Goal: Task Accomplishment & Management: Manage account settings

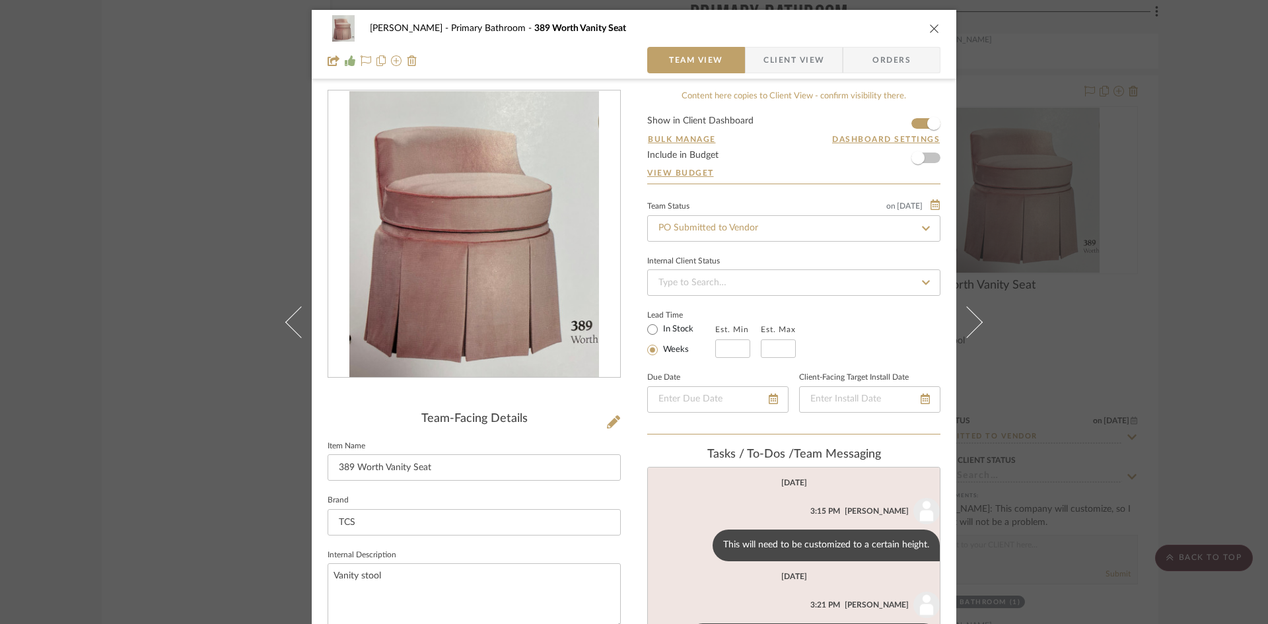
scroll to position [102, 0]
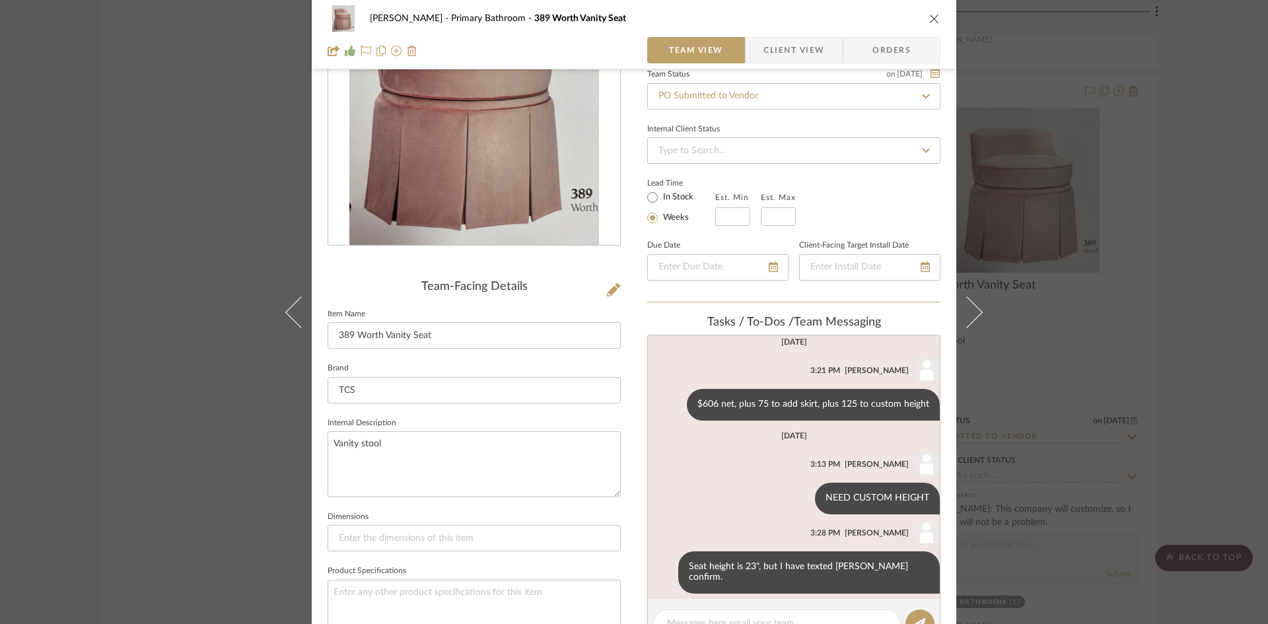
click at [929, 14] on icon "close" at bounding box center [934, 18] width 11 height 11
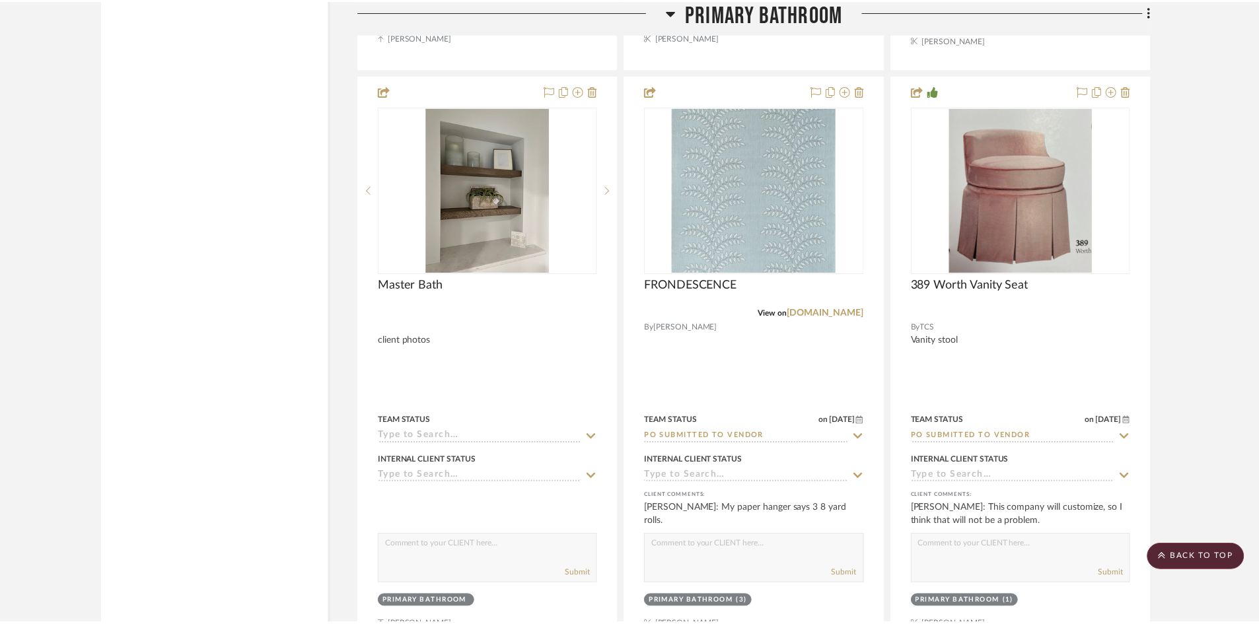
scroll to position [2775, 0]
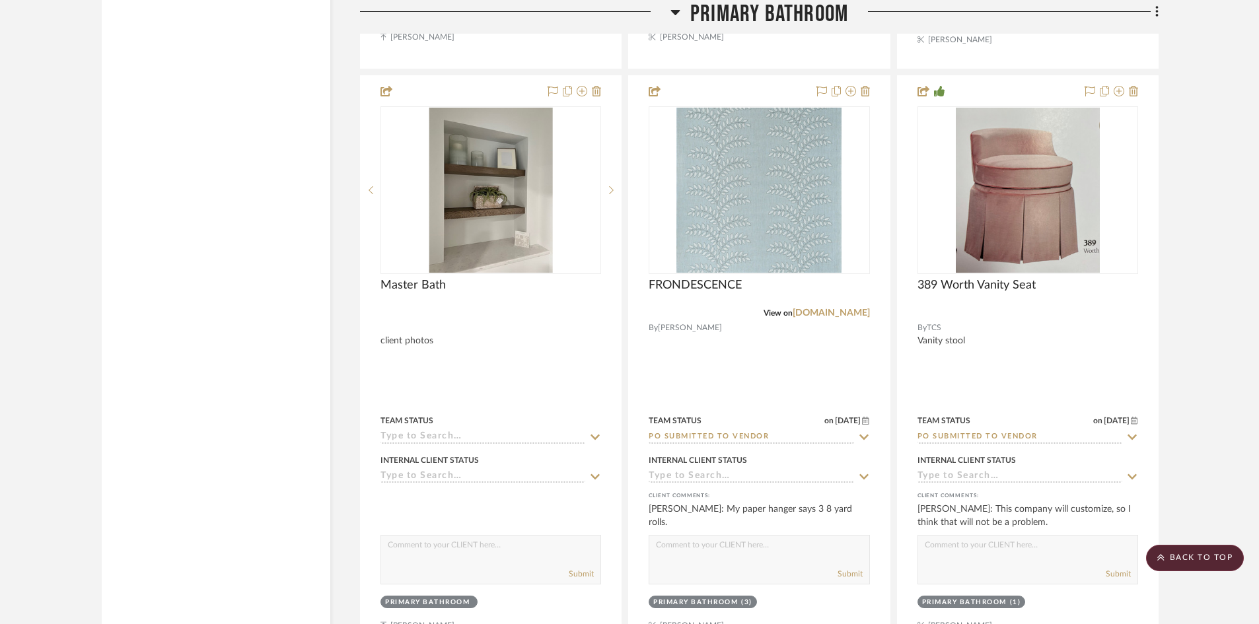
drag, startPoint x: 1180, startPoint y: 550, endPoint x: 1166, endPoint y: 539, distance: 18.4
click at [1180, 550] on scroll-to-top-button "BACK TO TOP" at bounding box center [1195, 558] width 98 height 26
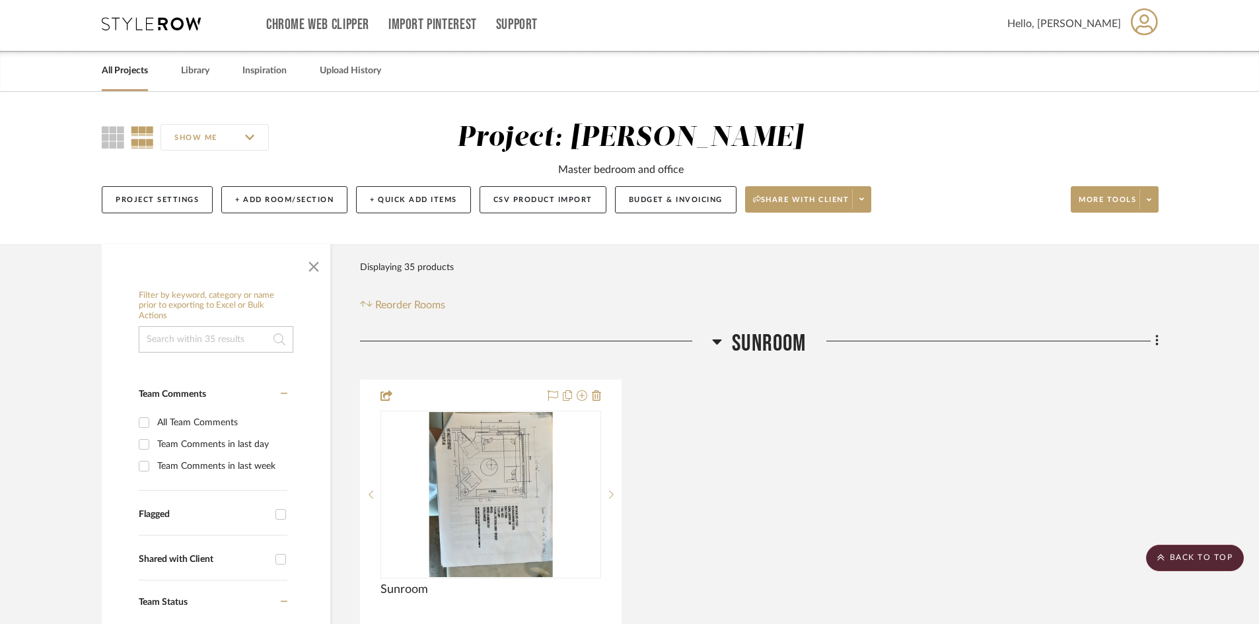
scroll to position [0, 0]
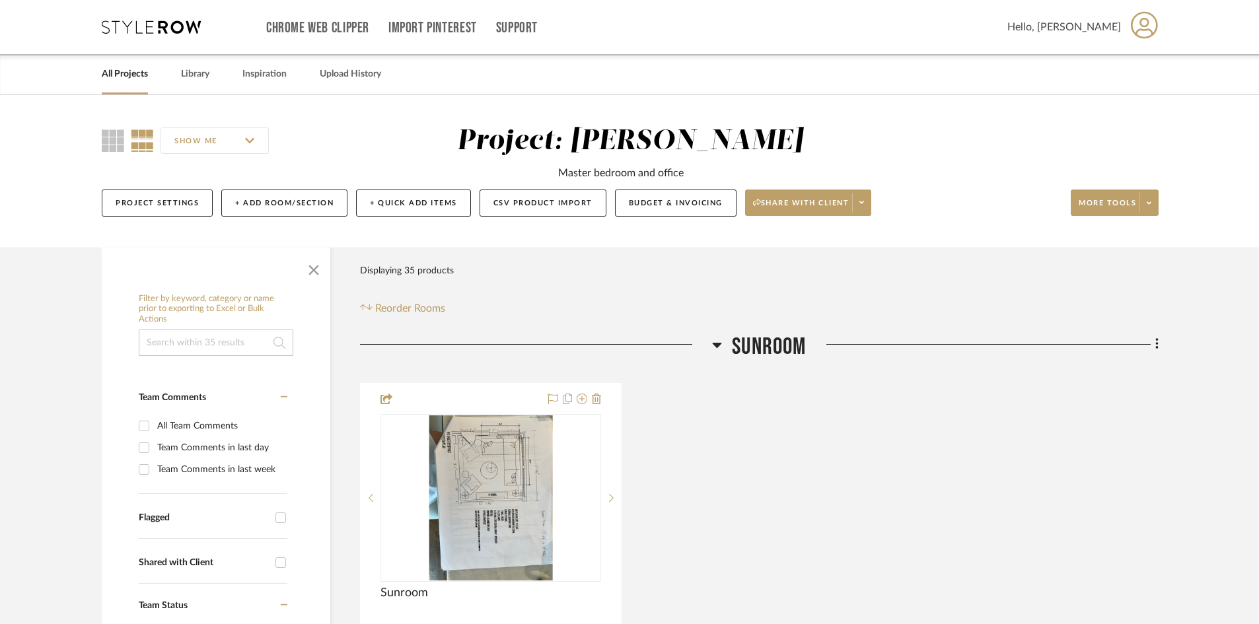
click at [129, 75] on link "All Projects" at bounding box center [125, 74] width 46 height 18
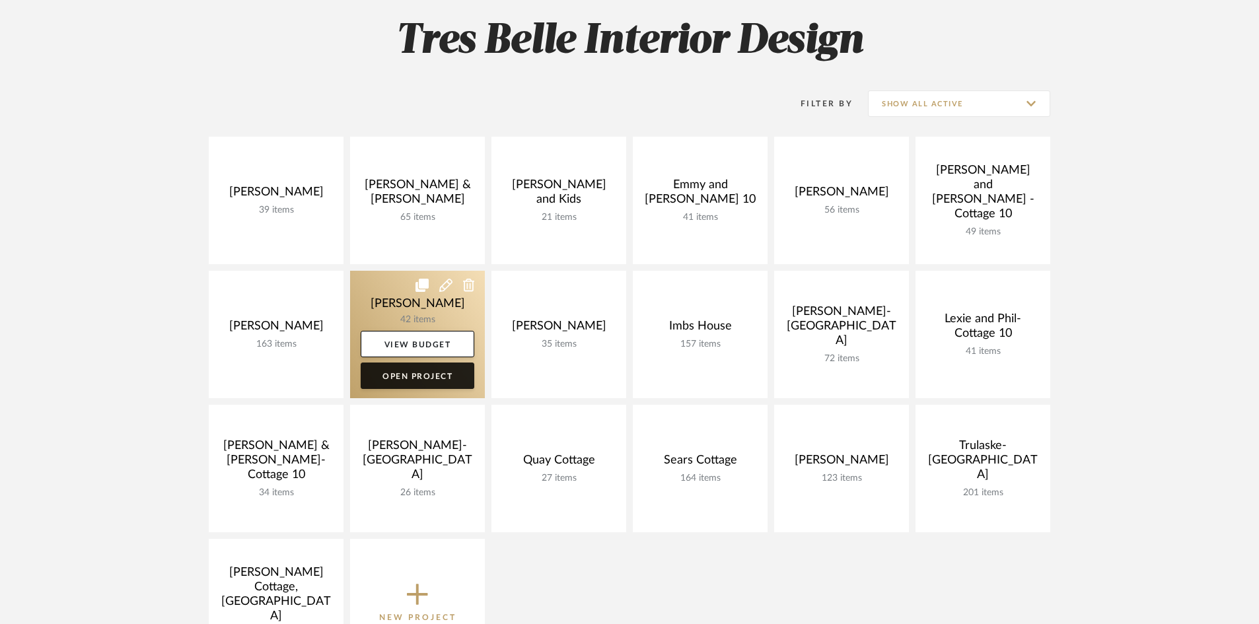
scroll to position [198, 0]
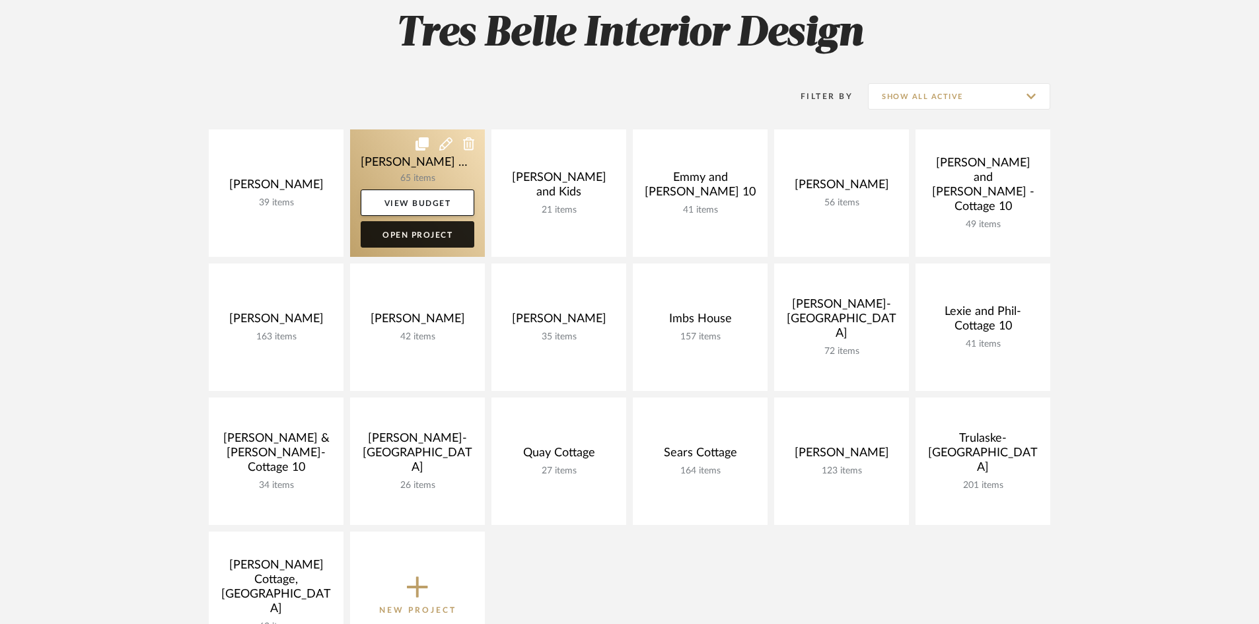
click at [406, 230] on link "Open Project" at bounding box center [418, 234] width 114 height 26
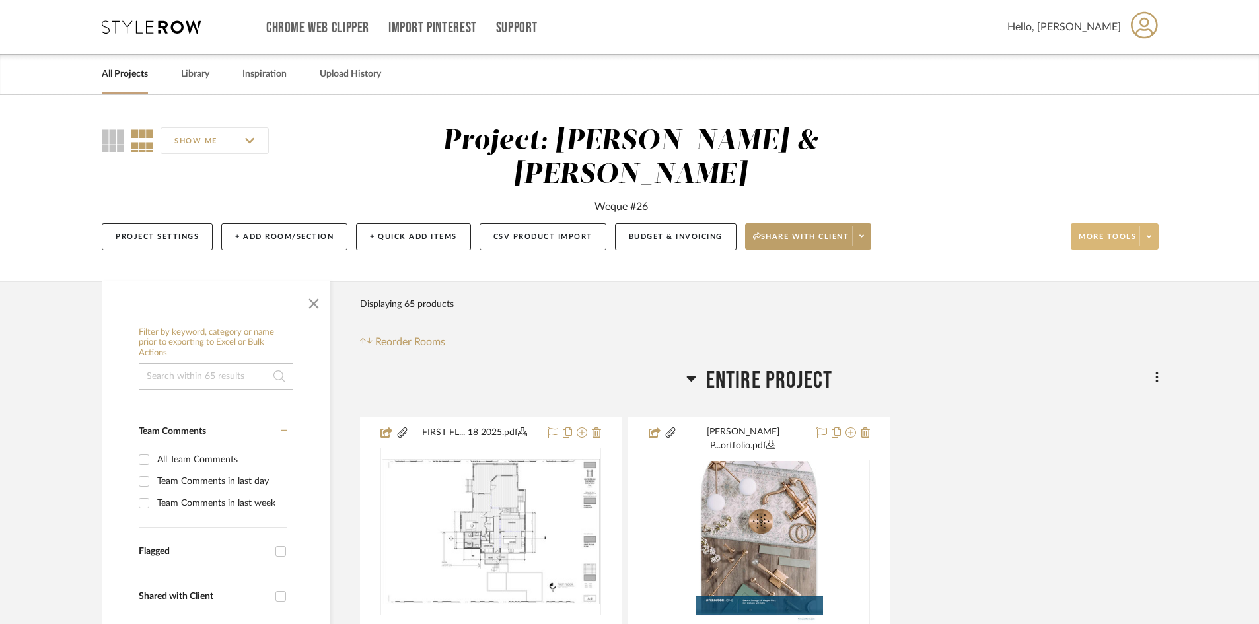
click at [1144, 227] on span at bounding box center [1149, 237] width 18 height 20
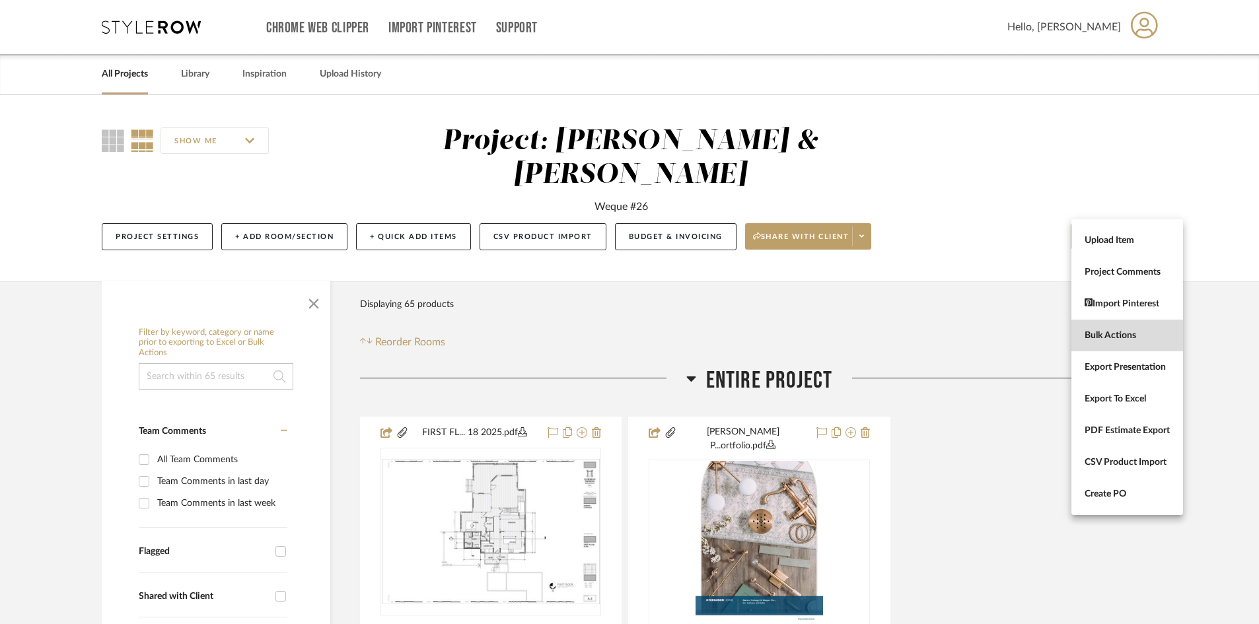
click at [1120, 331] on span "Bulk Actions" at bounding box center [1127, 335] width 85 height 11
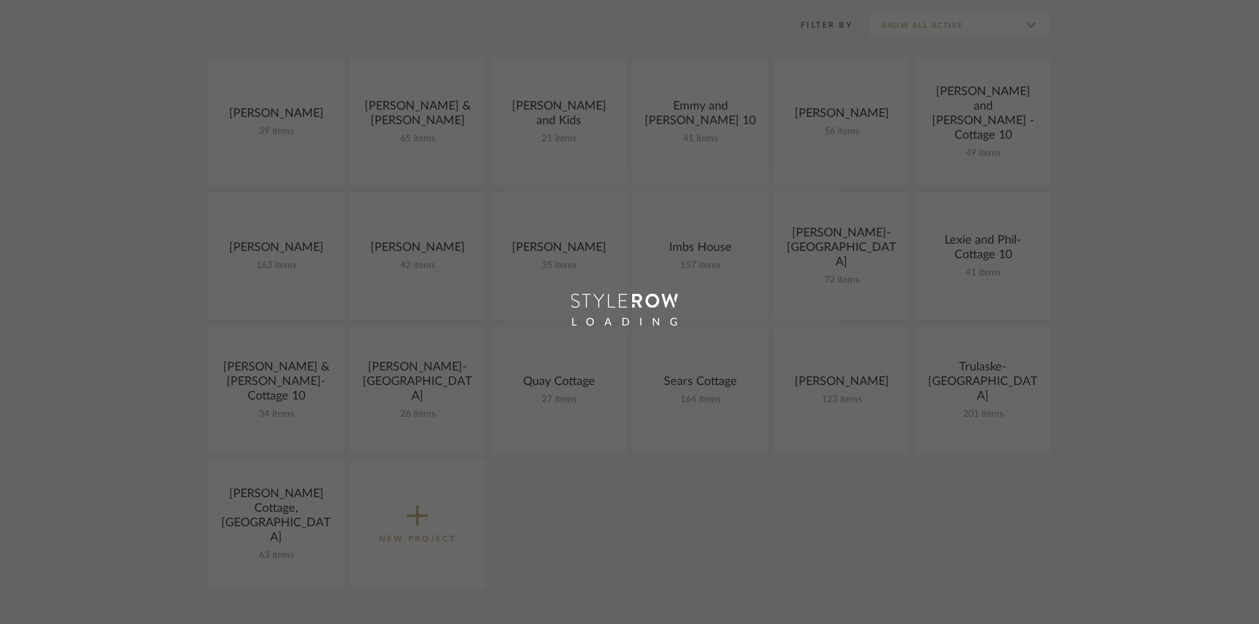
scroll to position [198, 0]
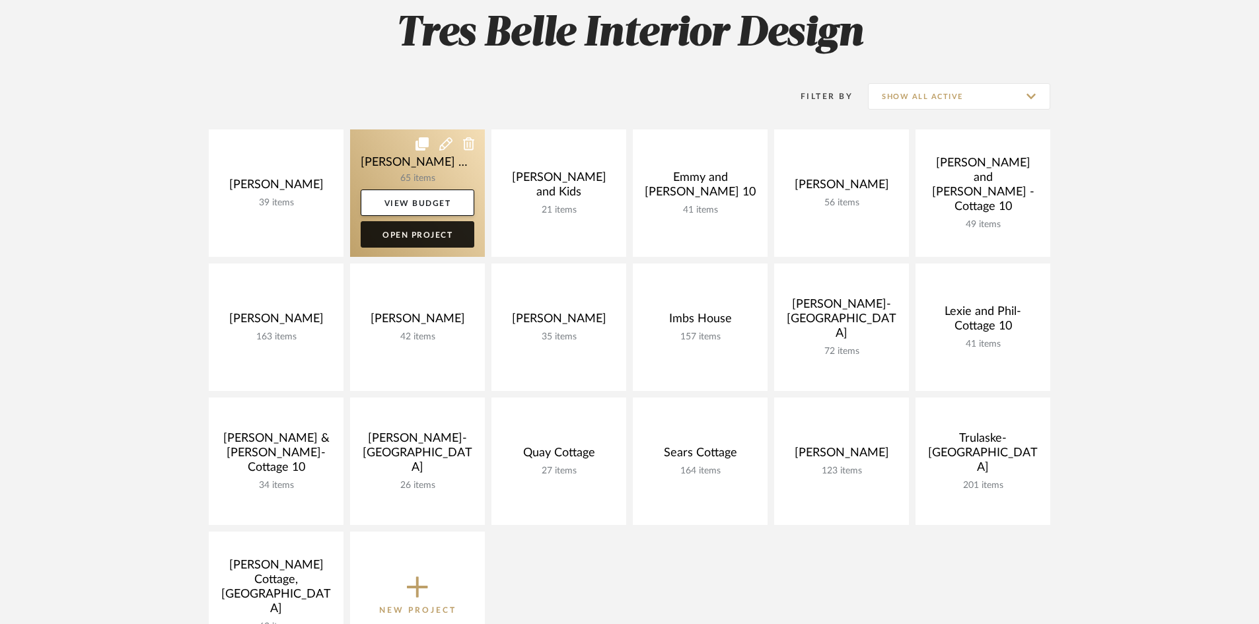
click at [427, 230] on link "Open Project" at bounding box center [418, 234] width 114 height 26
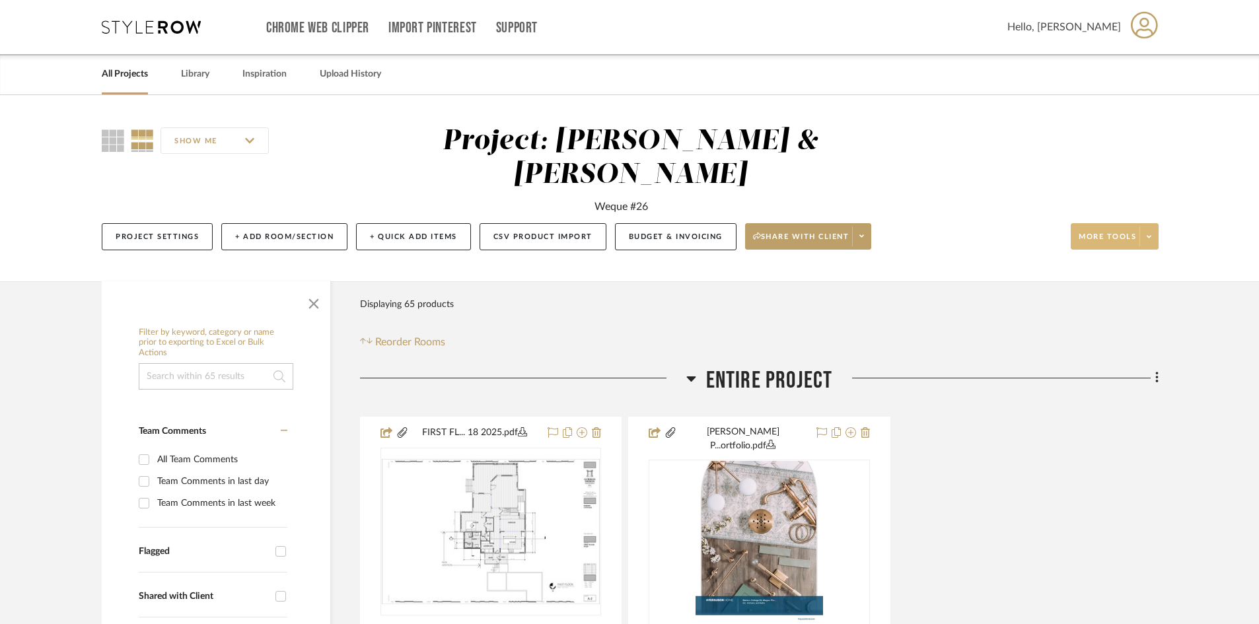
click at [1130, 232] on span "More tools" at bounding box center [1107, 242] width 57 height 20
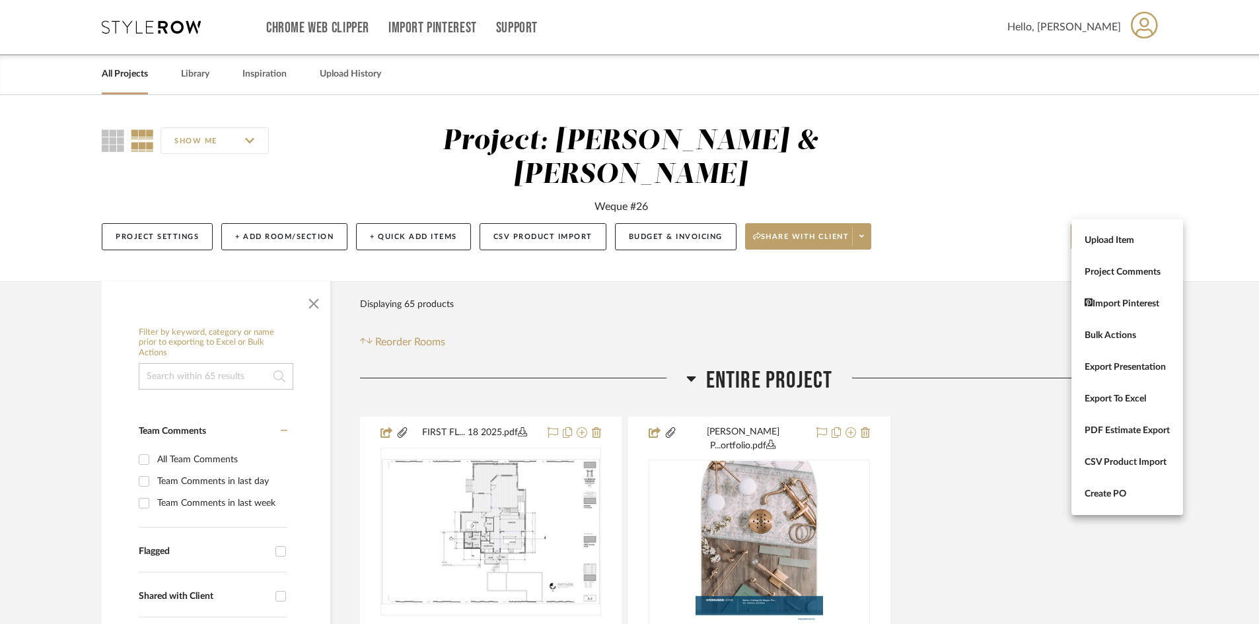
click at [1011, 311] on div at bounding box center [629, 312] width 1259 height 624
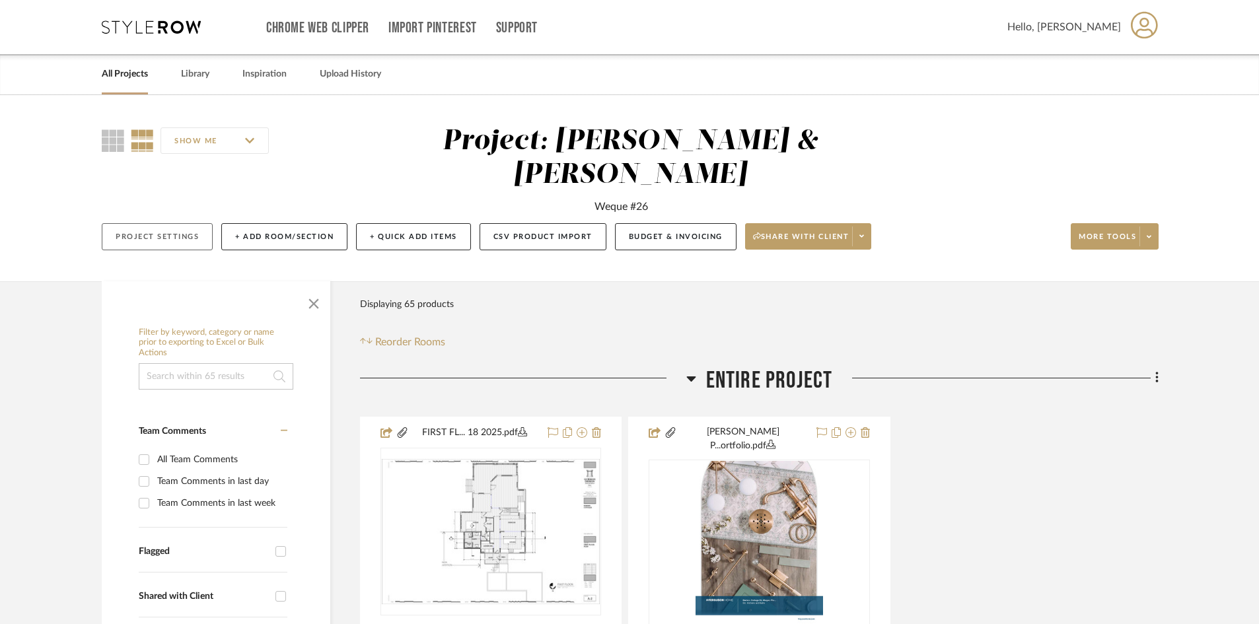
click at [180, 223] on button "Project Settings" at bounding box center [157, 236] width 111 height 27
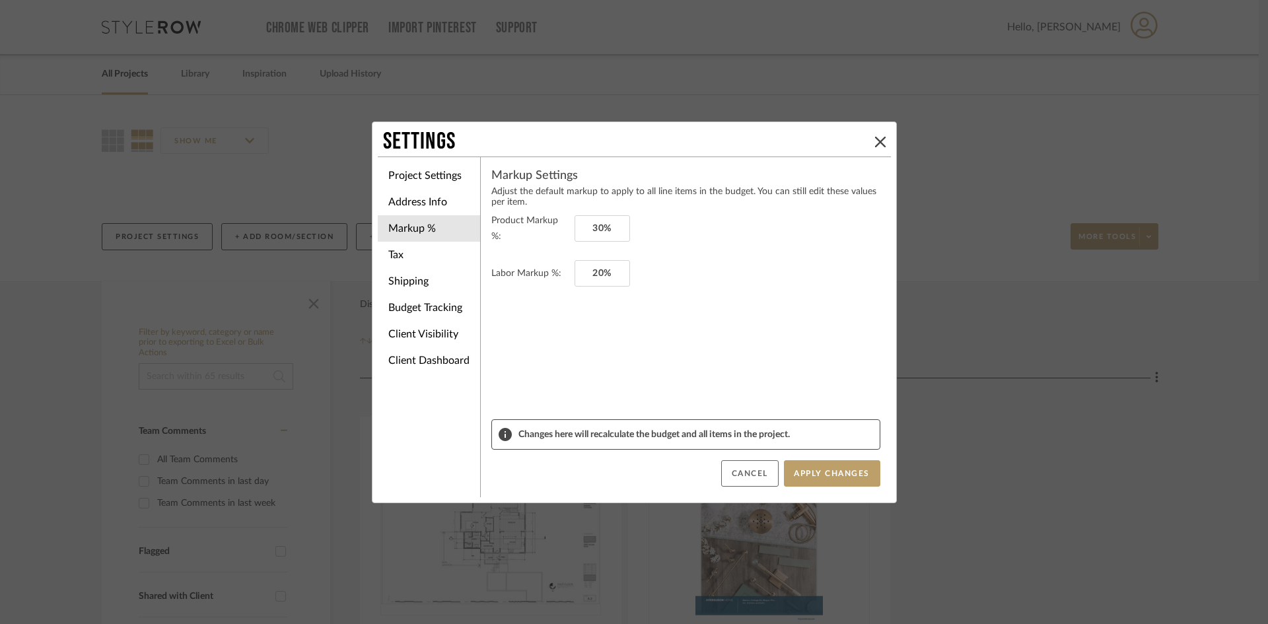
click at [744, 484] on button "Cancel" at bounding box center [749, 473] width 57 height 26
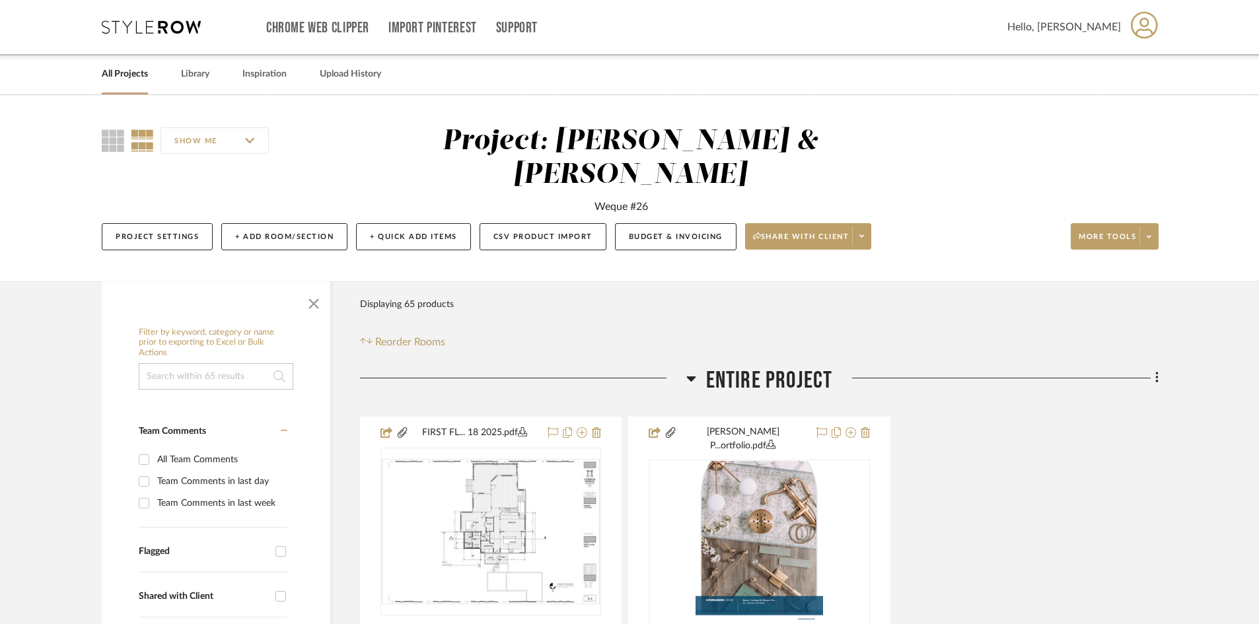
click at [261, 143] on input "SHOW ME" at bounding box center [215, 140] width 108 height 26
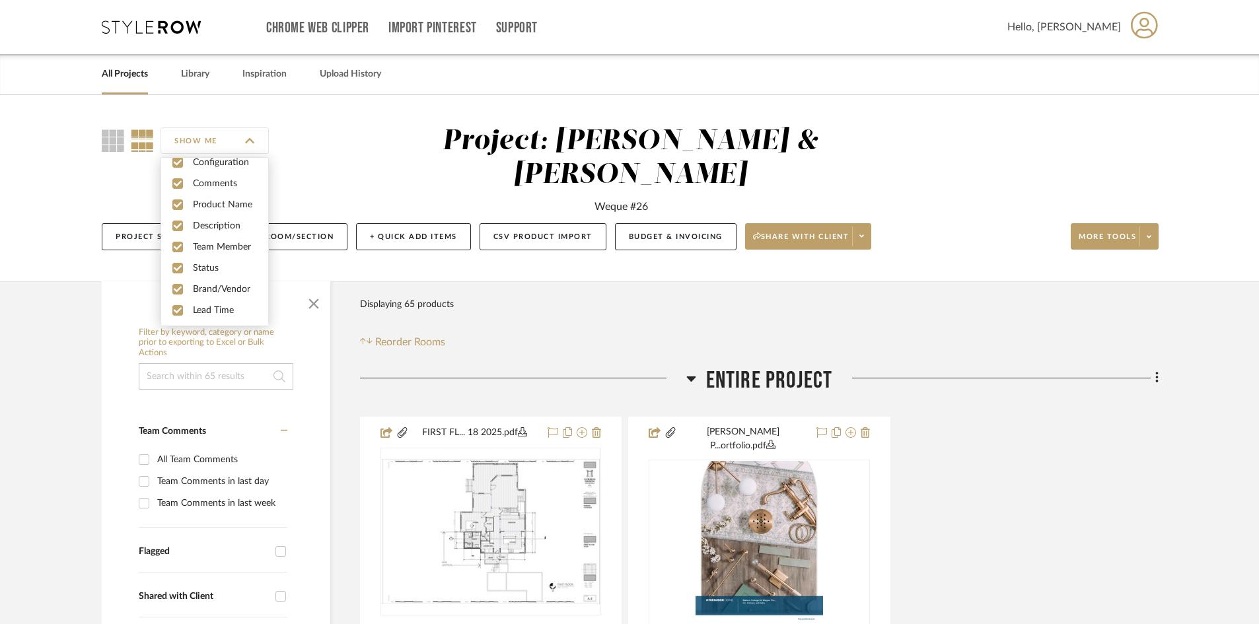
scroll to position [36, 0]
click at [316, 160] on div "SHOW ME Project: [PERSON_NAME] & [PERSON_NAME] Weque #26 Project Settings + Add…" at bounding box center [629, 192] width 1095 height 134
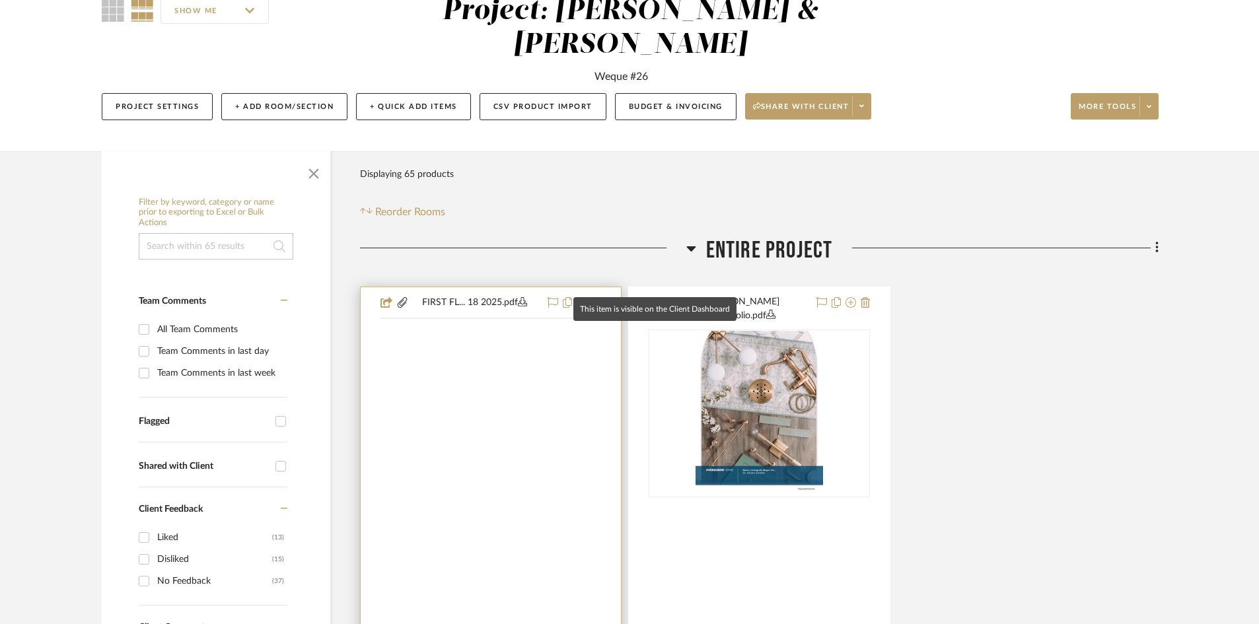
scroll to position [132, 0]
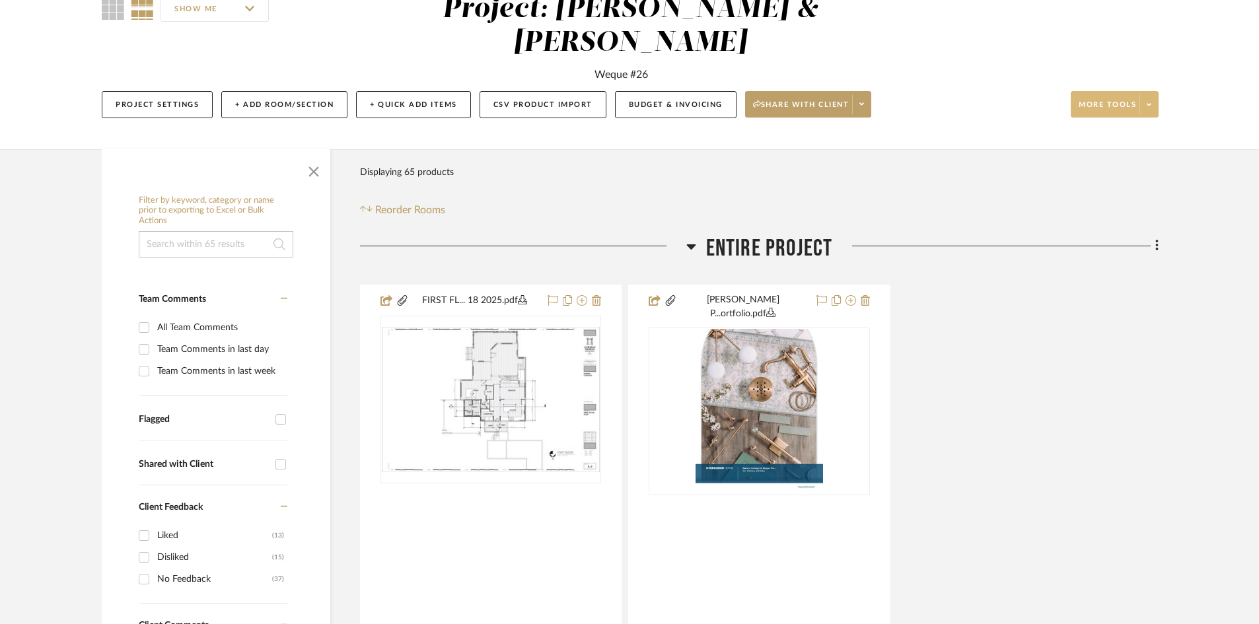
click at [1114, 100] on span "More tools" at bounding box center [1107, 110] width 57 height 20
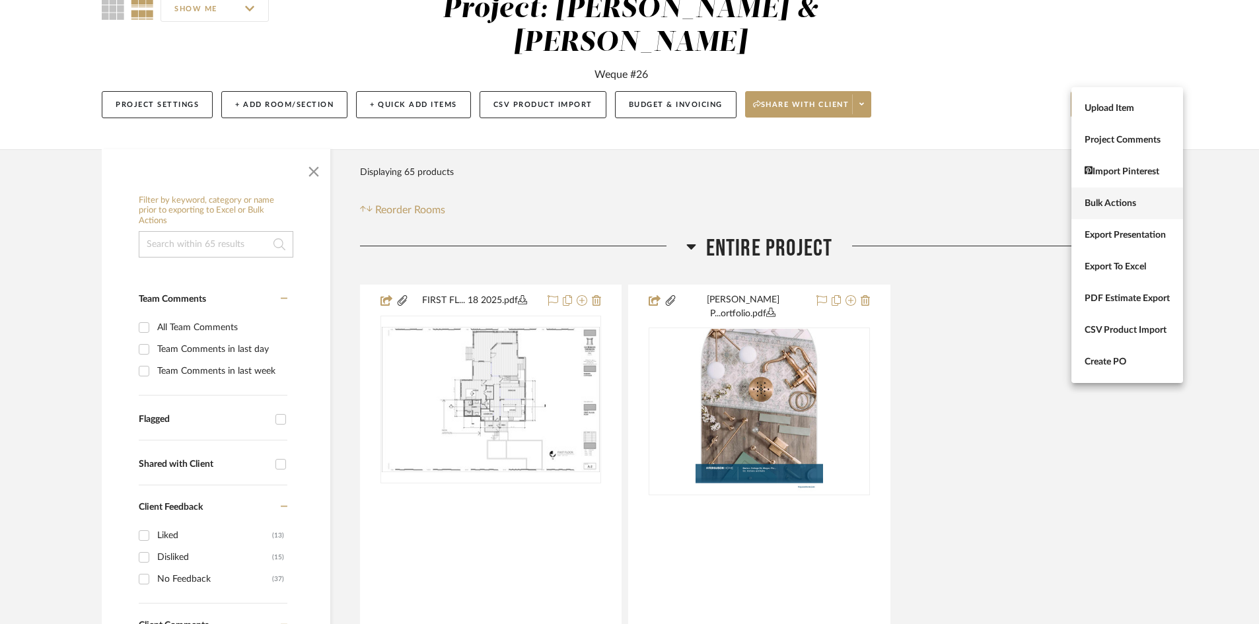
click at [1126, 201] on span "Bulk Actions" at bounding box center [1127, 203] width 85 height 11
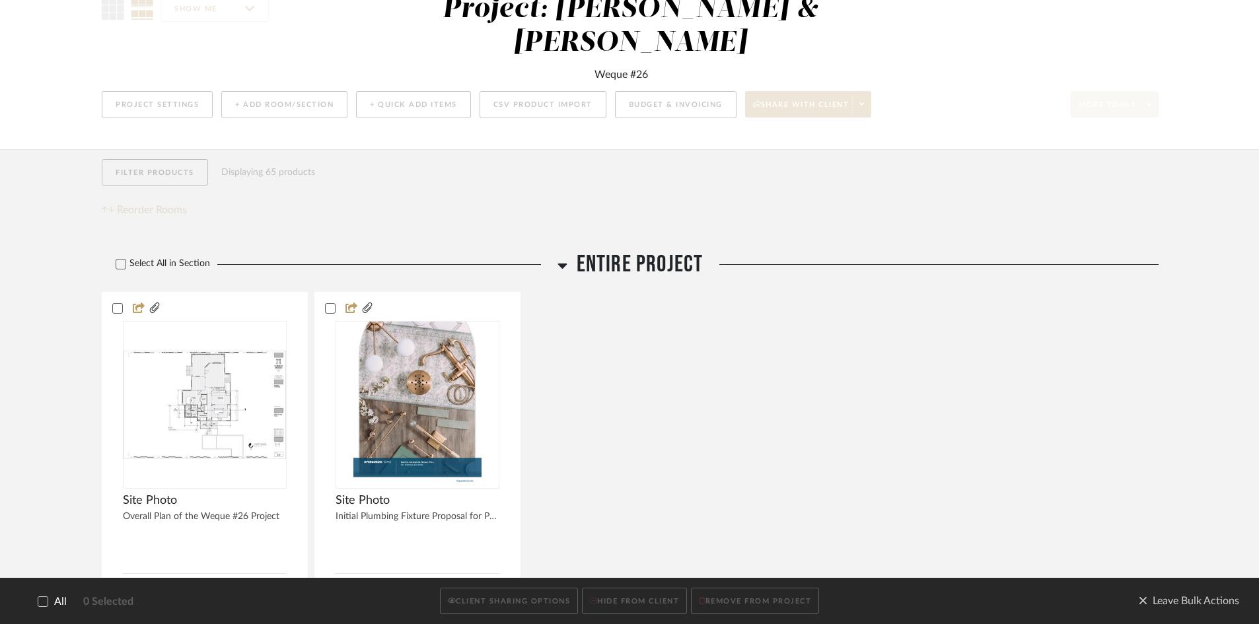
scroll to position [0, 0]
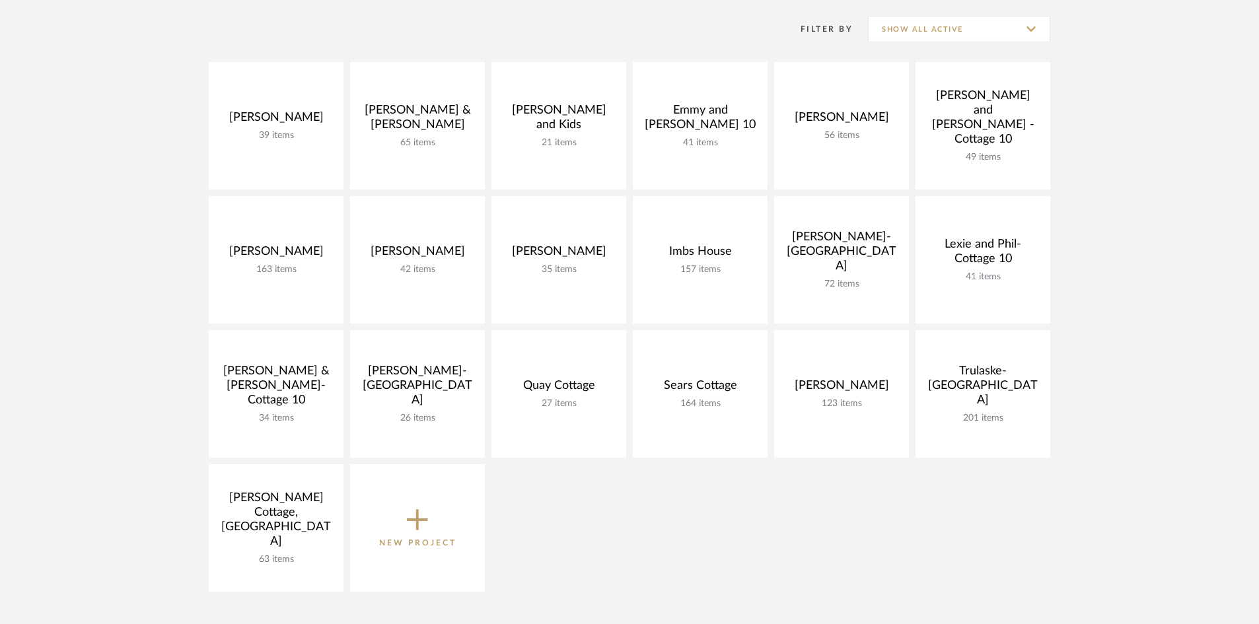
scroll to position [198, 0]
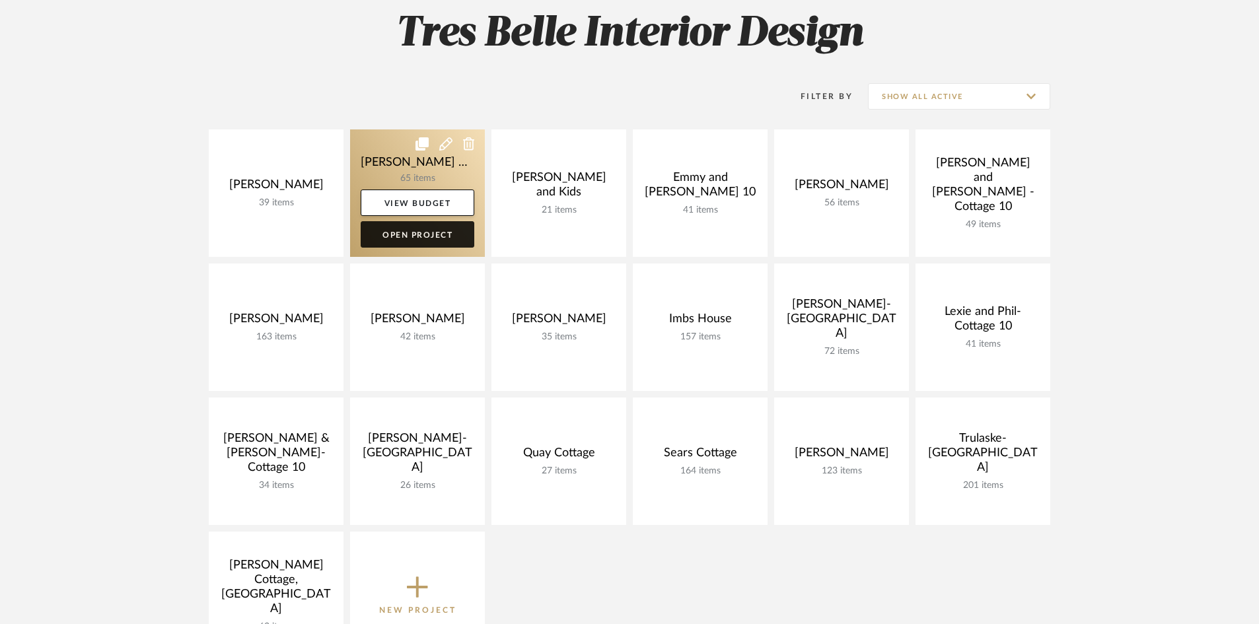
click at [423, 233] on link "Open Project" at bounding box center [418, 234] width 114 height 26
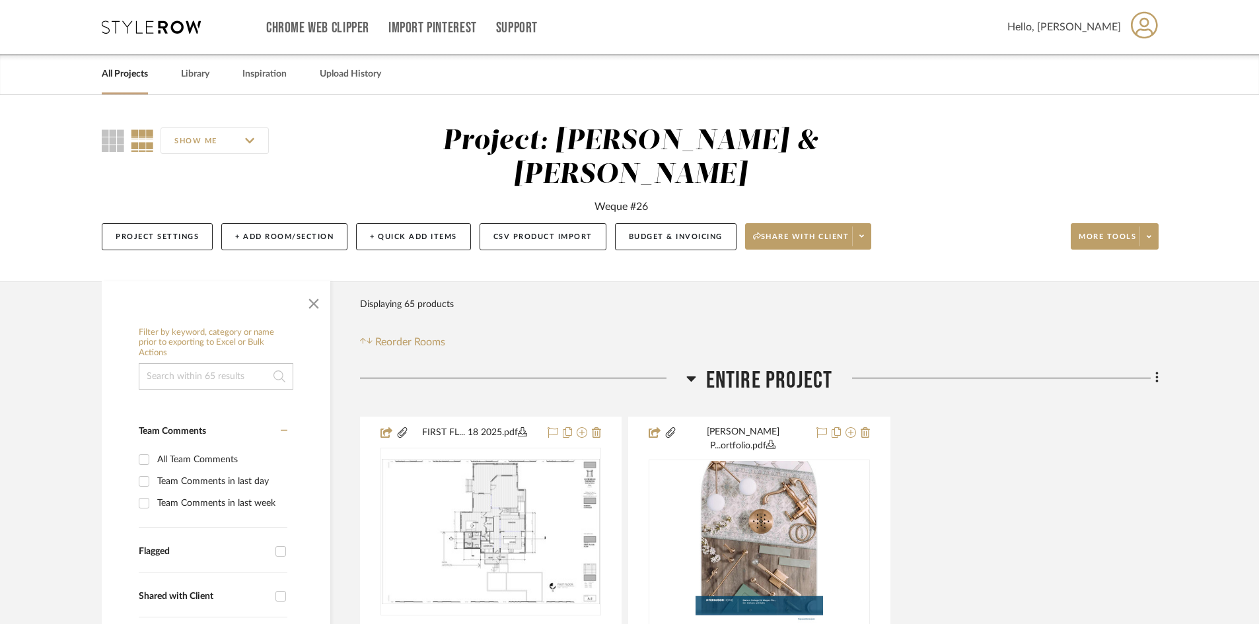
click at [1099, 25] on span "Hello, [PERSON_NAME]" at bounding box center [1064, 27] width 114 height 16
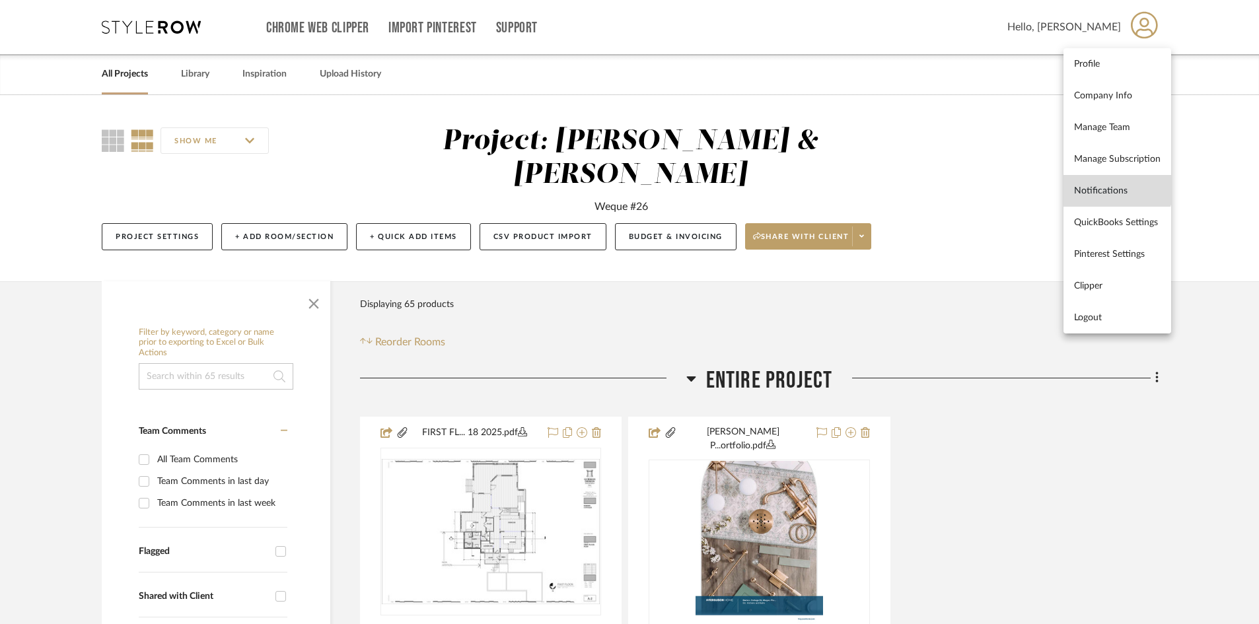
click at [1113, 182] on link "Notifications" at bounding box center [1118, 191] width 108 height 32
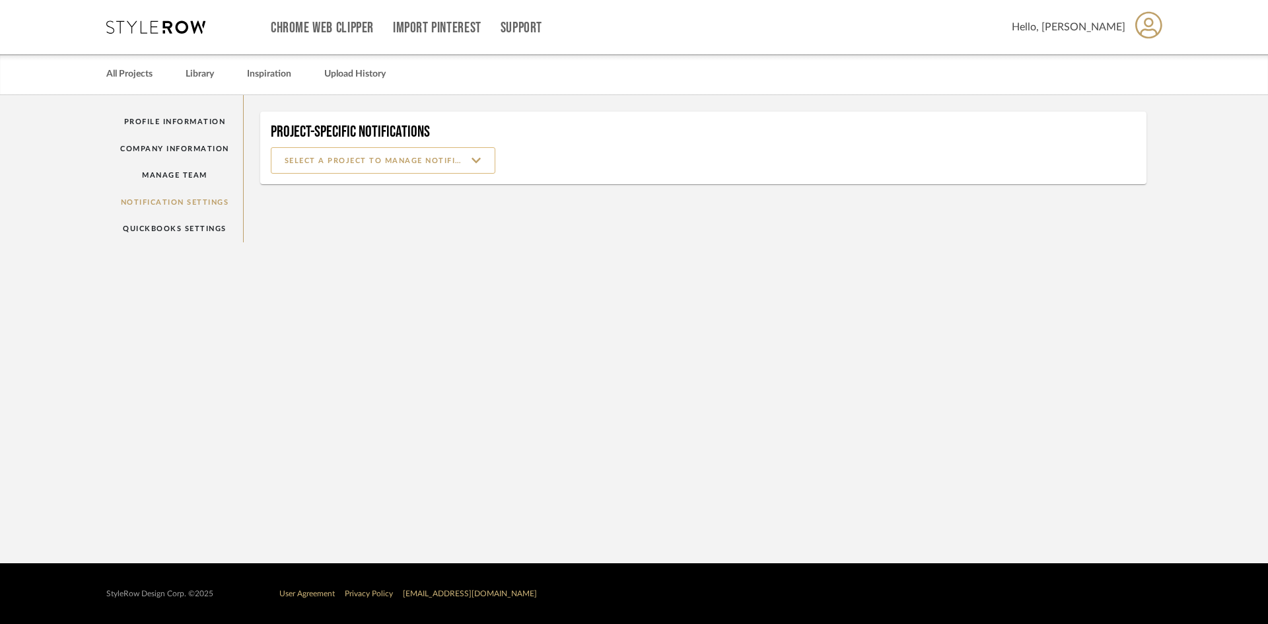
click at [485, 161] on input at bounding box center [383, 160] width 225 height 26
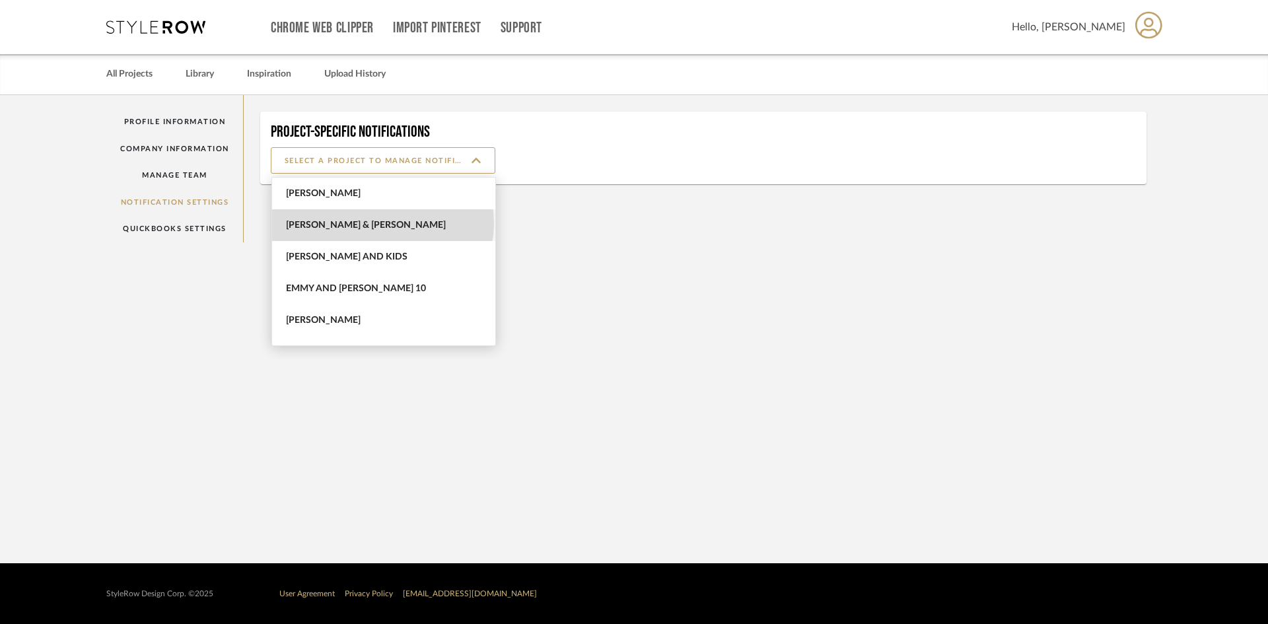
click at [382, 223] on span "[PERSON_NAME] & [PERSON_NAME]" at bounding box center [385, 225] width 199 height 11
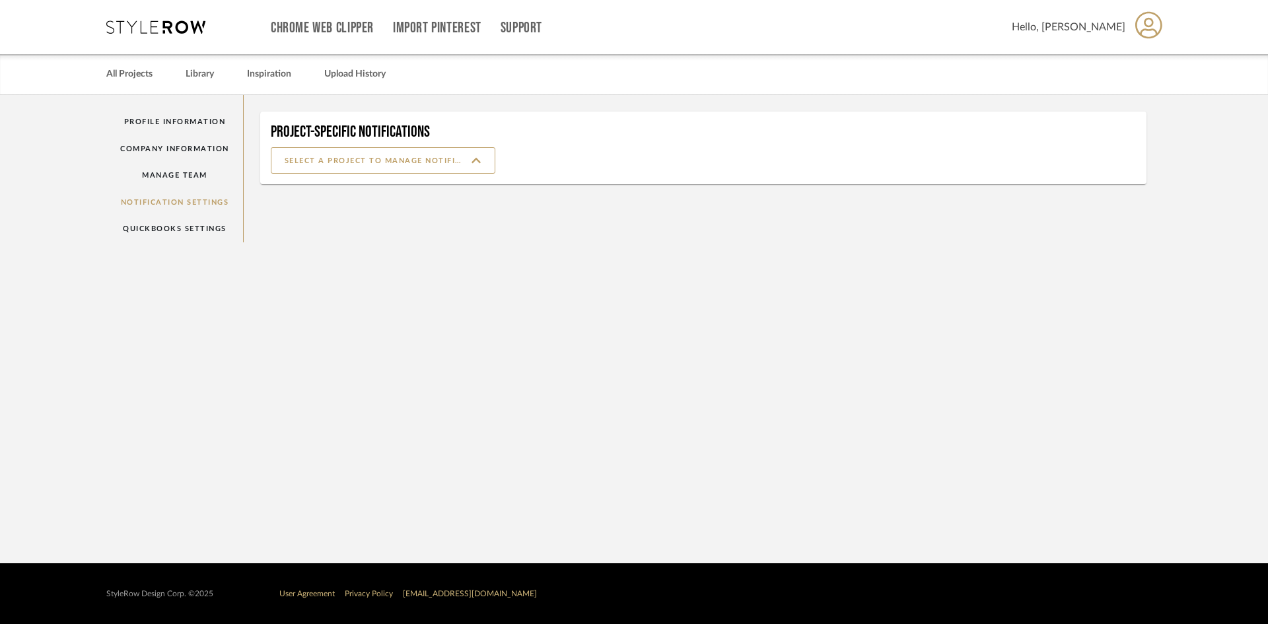
type input "[PERSON_NAME] & [PERSON_NAME]"
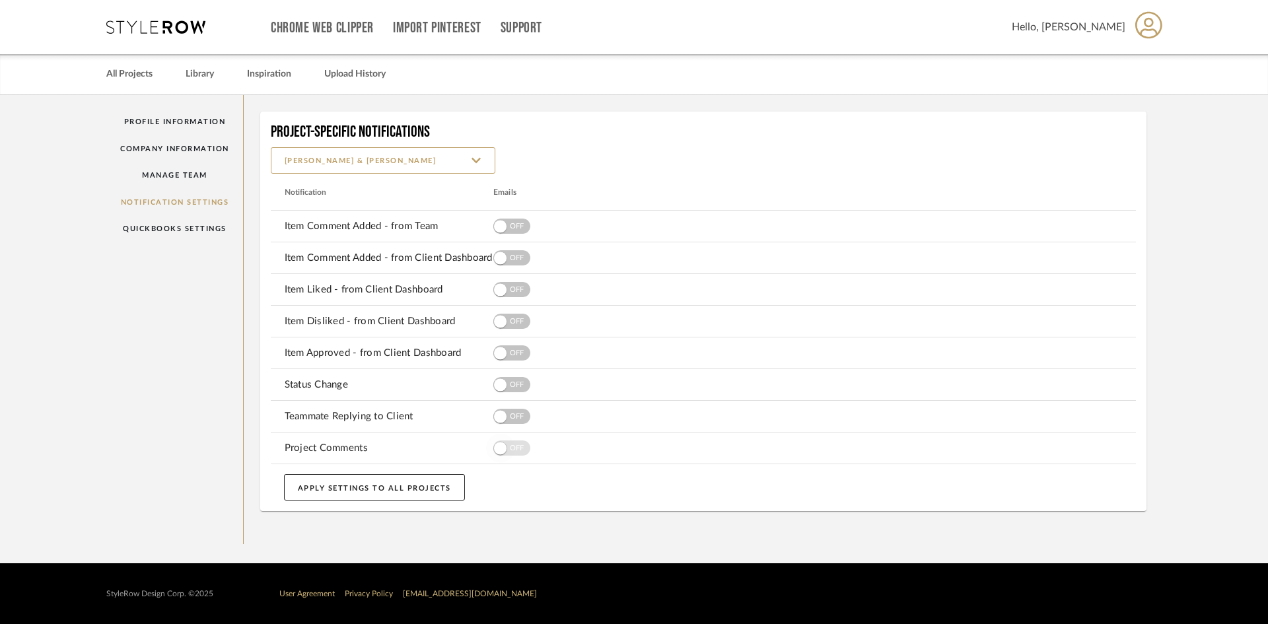
drag, startPoint x: 501, startPoint y: 447, endPoint x: 528, endPoint y: 447, distance: 27.1
click at [528, 447] on button "button" at bounding box center [511, 448] width 37 height 26
drag, startPoint x: 521, startPoint y: 447, endPoint x: 503, endPoint y: 452, distance: 18.4
click at [503, 452] on button "button" at bounding box center [511, 448] width 37 height 26
drag, startPoint x: 501, startPoint y: 225, endPoint x: 521, endPoint y: 224, distance: 19.2
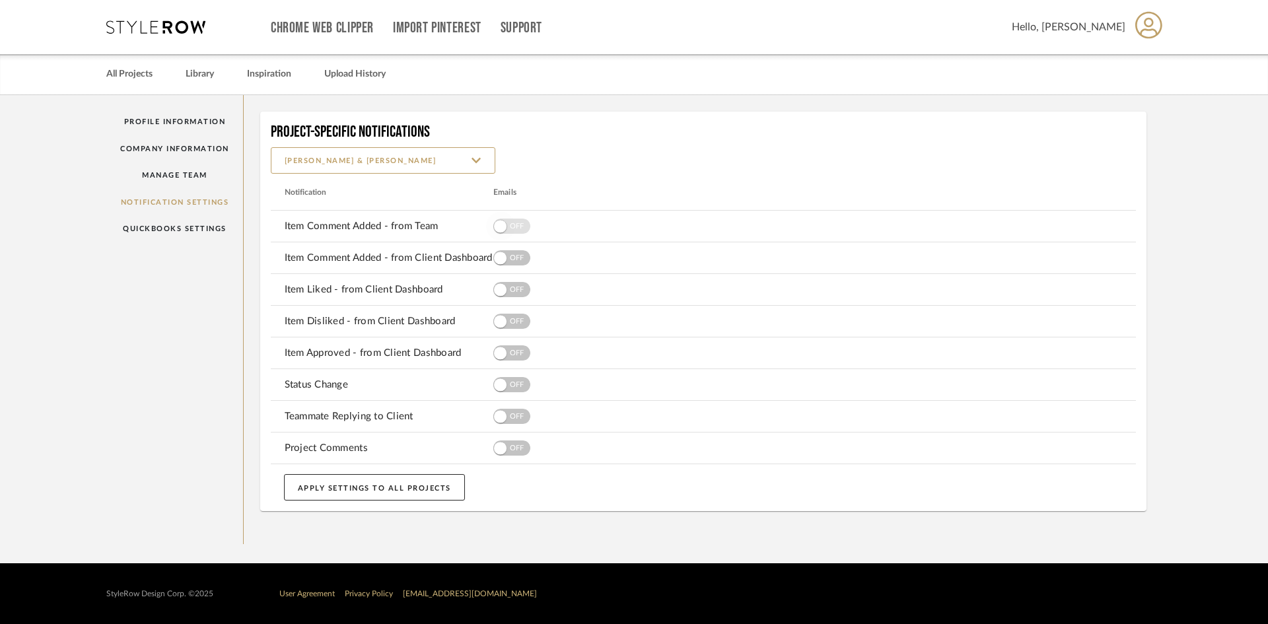
click at [521, 224] on button "button" at bounding box center [511, 226] width 37 height 26
drag, startPoint x: 505, startPoint y: 258, endPoint x: 521, endPoint y: 255, distance: 16.7
click at [520, 255] on button "button" at bounding box center [511, 258] width 37 height 26
drag, startPoint x: 498, startPoint y: 289, endPoint x: 519, endPoint y: 289, distance: 21.1
click at [516, 289] on button "button" at bounding box center [511, 290] width 37 height 26
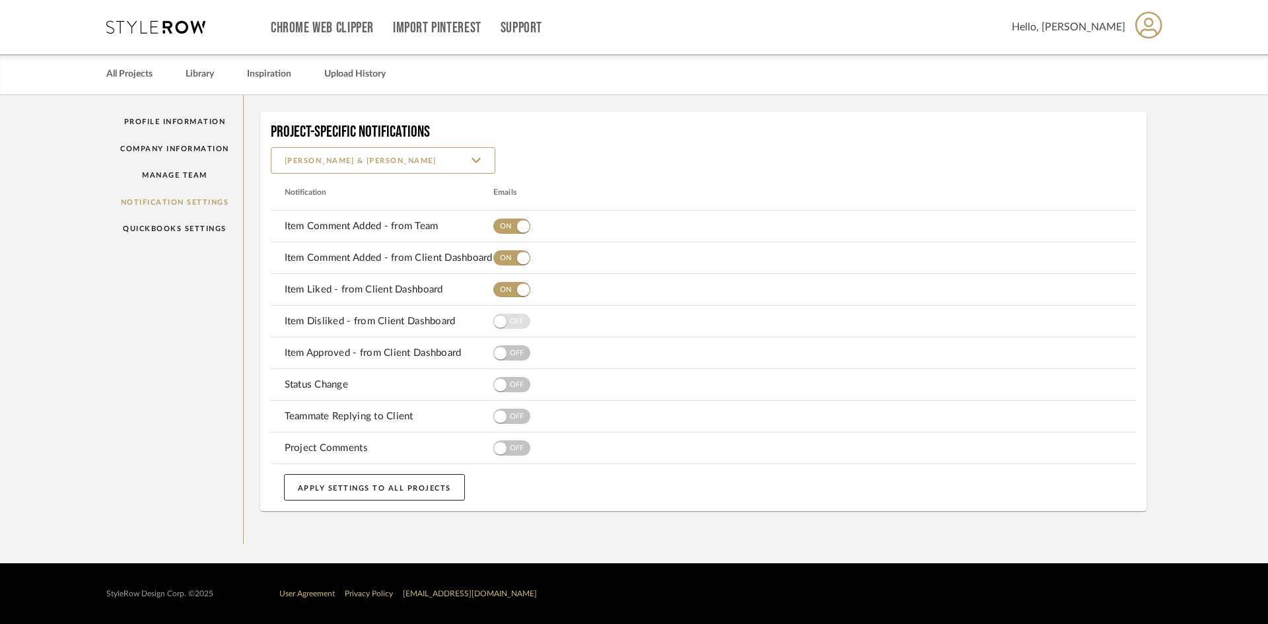
drag, startPoint x: 505, startPoint y: 320, endPoint x: 525, endPoint y: 320, distance: 19.2
click at [525, 320] on button "button" at bounding box center [511, 322] width 37 height 26
drag, startPoint x: 497, startPoint y: 355, endPoint x: 530, endPoint y: 357, distance: 32.5
click at [530, 357] on button "button" at bounding box center [511, 353] width 37 height 26
drag, startPoint x: 505, startPoint y: 384, endPoint x: 526, endPoint y: 382, distance: 21.3
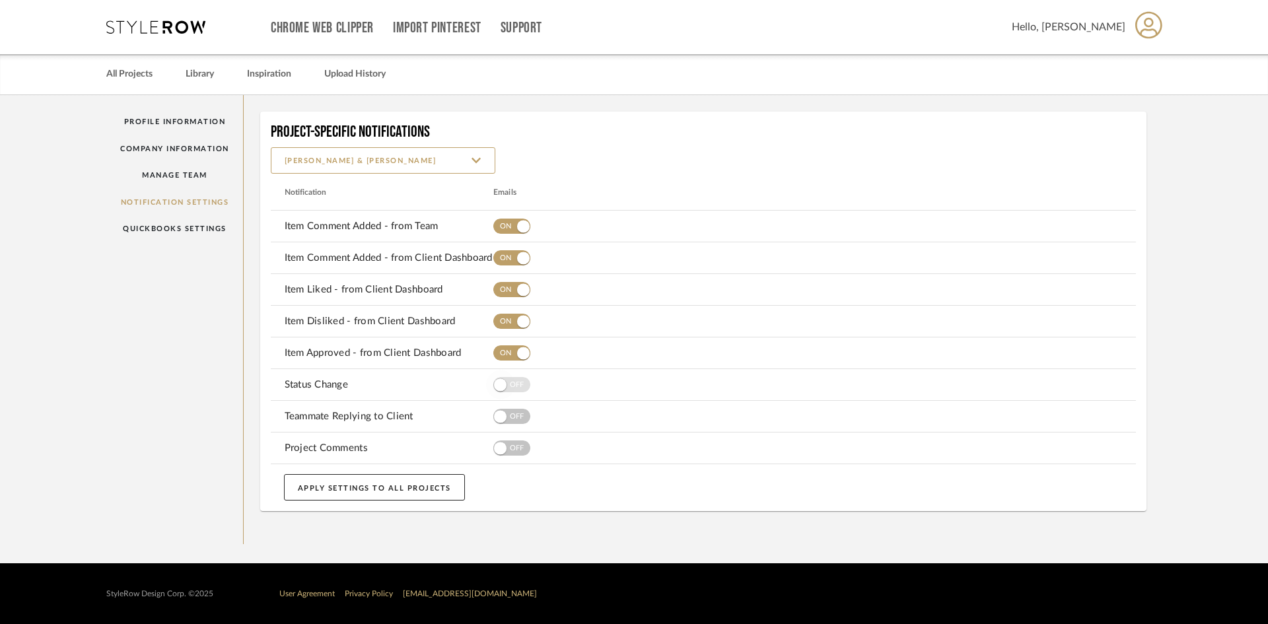
click at [526, 382] on button "button" at bounding box center [511, 385] width 37 height 26
drag, startPoint x: 501, startPoint y: 418, endPoint x: 522, endPoint y: 417, distance: 20.5
click at [522, 417] on button "button" at bounding box center [511, 417] width 37 height 26
drag, startPoint x: 499, startPoint y: 447, endPoint x: 528, endPoint y: 448, distance: 29.1
click at [528, 448] on button "button" at bounding box center [511, 448] width 37 height 26
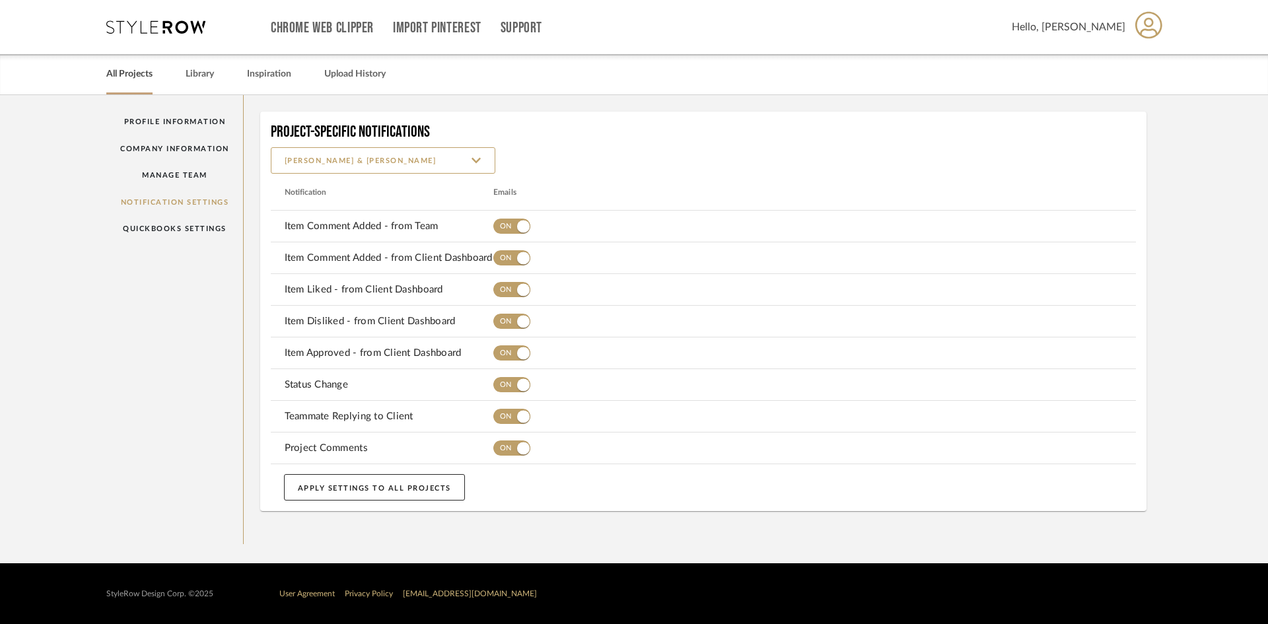
click at [141, 71] on link "All Projects" at bounding box center [129, 74] width 46 height 18
